Goal: Navigation & Orientation: Find specific page/section

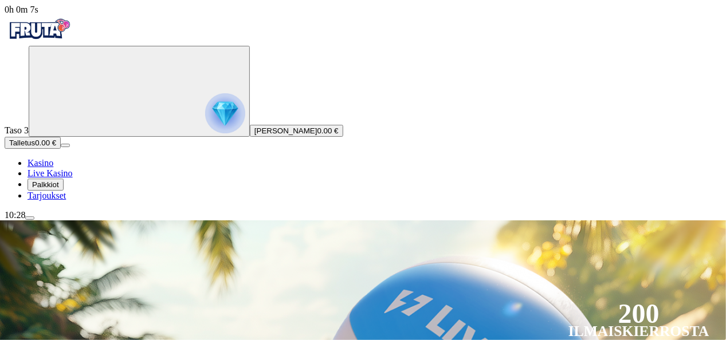
click at [56, 221] on div "10:28" at bounding box center [363, 215] width 717 height 10
click at [76, 221] on div "10:28" at bounding box center [363, 215] width 717 height 10
click at [30, 218] on span "menu icon" at bounding box center [30, 218] width 0 height 0
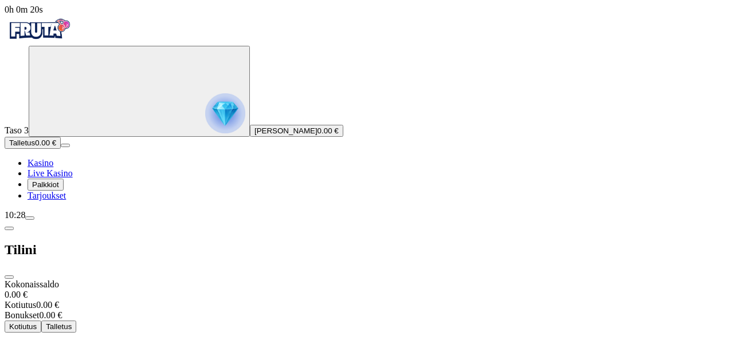
scroll to position [92, 0]
click at [115, 201] on div "Taso 3 [PERSON_NAME] 0.00 € Talletus 0.00 € Kasino Live Kasino Palkkiot Tarjouk…" at bounding box center [365, 123] width 720 height 155
click at [25, 220] on span "10:28" at bounding box center [15, 215] width 21 height 10
click at [43, 14] on span "0h 0m 32s" at bounding box center [24, 10] width 38 height 10
click at [43, 14] on span "0h 0m 33s" at bounding box center [24, 10] width 38 height 10
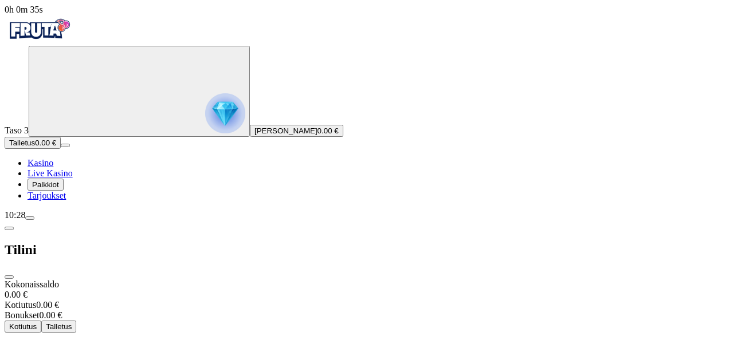
drag, startPoint x: 60, startPoint y: 319, endPoint x: 105, endPoint y: 229, distance: 100.2
click at [105, 229] on div "0h 0m 35s Taso 3 [PERSON_NAME] 0.00 € Talletus 0.00 € Kasino Live Kasino Palkki…" at bounding box center [365, 238] width 720 height 467
click at [43, 14] on span "0h 0m 42s" at bounding box center [24, 10] width 38 height 10
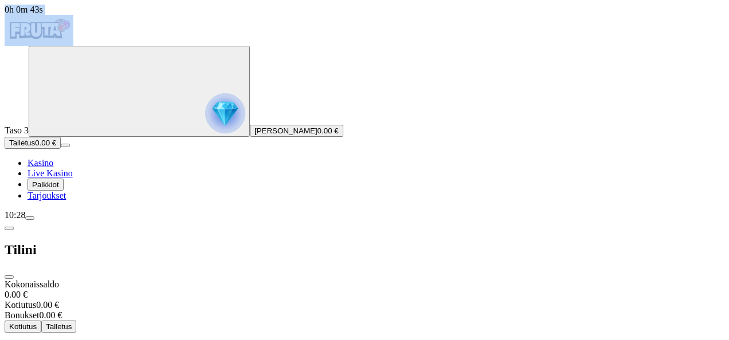
click at [43, 14] on span "0h 0m 43s" at bounding box center [24, 10] width 38 height 10
drag, startPoint x: 63, startPoint y: 320, endPoint x: 58, endPoint y: 317, distance: 5.9
click at [58, 221] on div "10:28" at bounding box center [365, 215] width 720 height 10
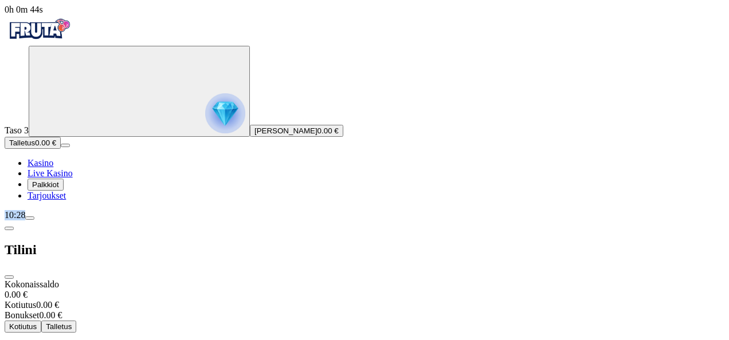
click at [58, 221] on div "10:28" at bounding box center [365, 215] width 720 height 10
click at [58, 221] on div "10:29" at bounding box center [365, 215] width 720 height 10
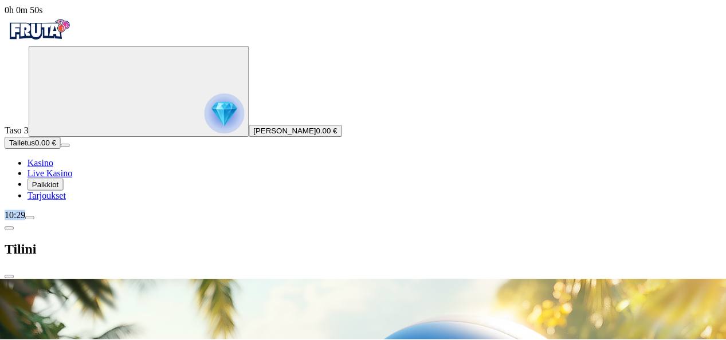
scroll to position [0, 0]
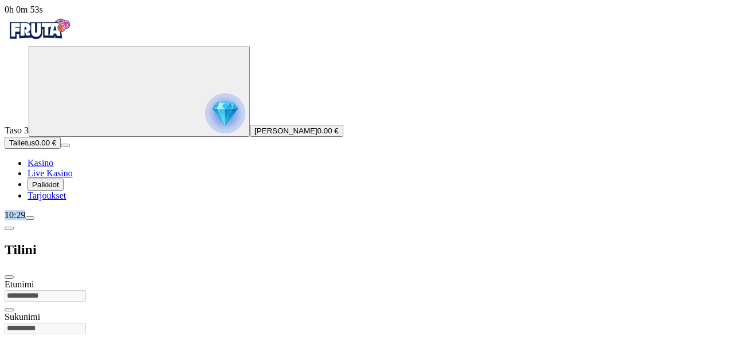
click at [9, 277] on span "close icon" at bounding box center [9, 277] width 0 height 0
